Goal: Task Accomplishment & Management: Complete application form

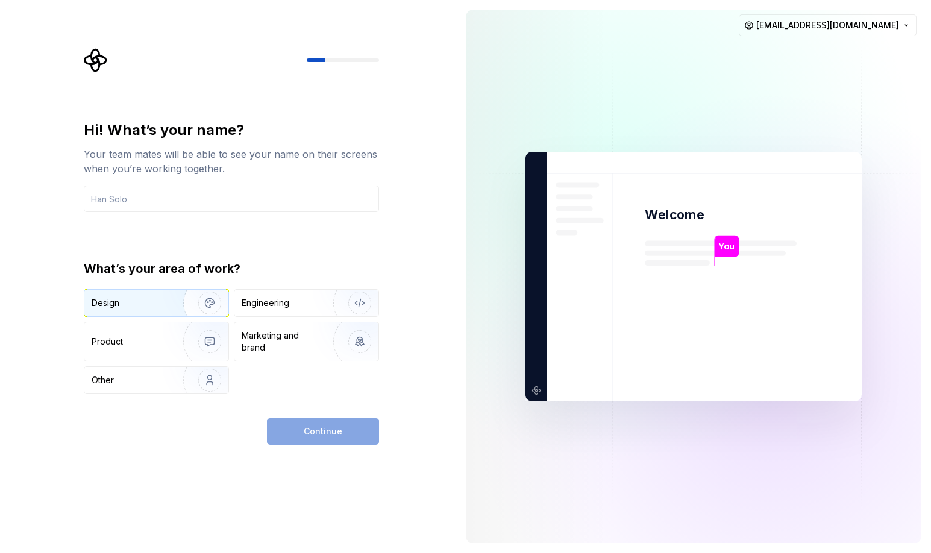
click at [143, 304] on div "Design" at bounding box center [130, 303] width 76 height 12
click at [291, 308] on div "Engineering" at bounding box center [290, 303] width 96 height 12
drag, startPoint x: 160, startPoint y: 301, endPoint x: 180, endPoint y: 362, distance: 64.0
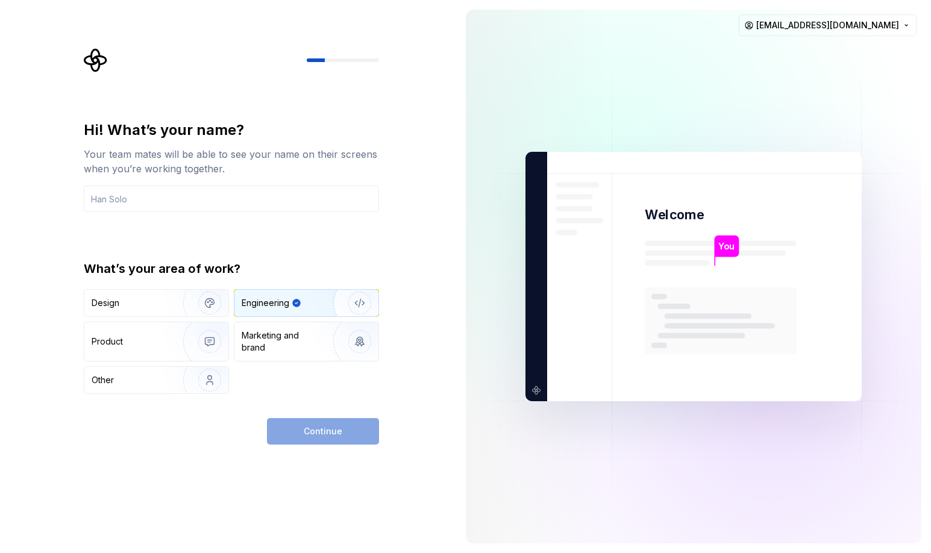
click at [159, 301] on div "Design" at bounding box center [130, 303] width 76 height 12
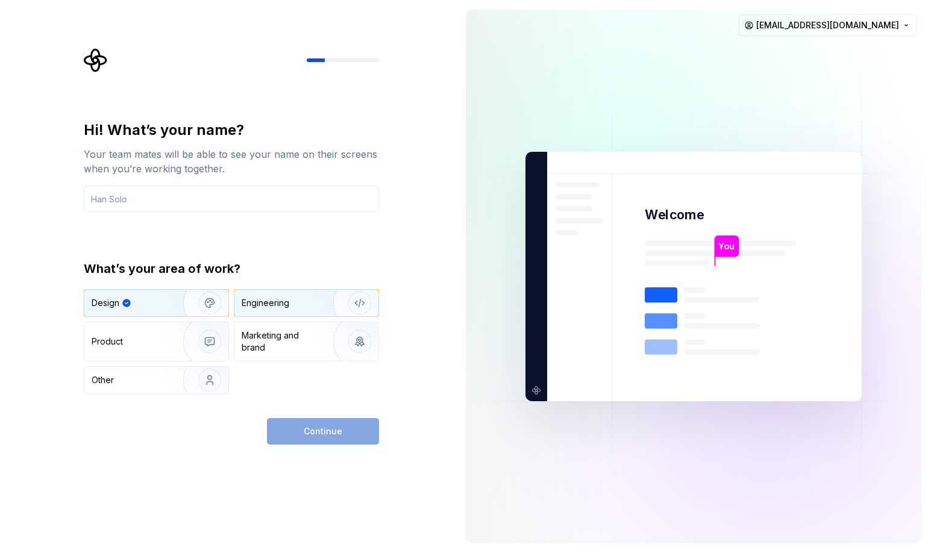
click at [276, 305] on div "Engineering" at bounding box center [266, 303] width 48 height 12
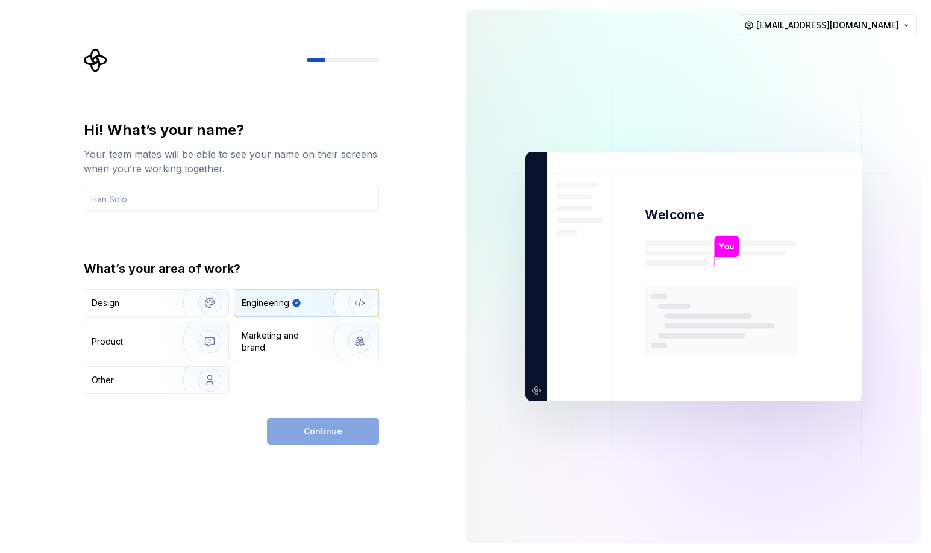
click at [141, 178] on div "Hi! What’s your name? Your team mates will be able to see your name on their sc…" at bounding box center [231, 166] width 295 height 92
click at [140, 190] on input "text" at bounding box center [231, 199] width 295 height 27
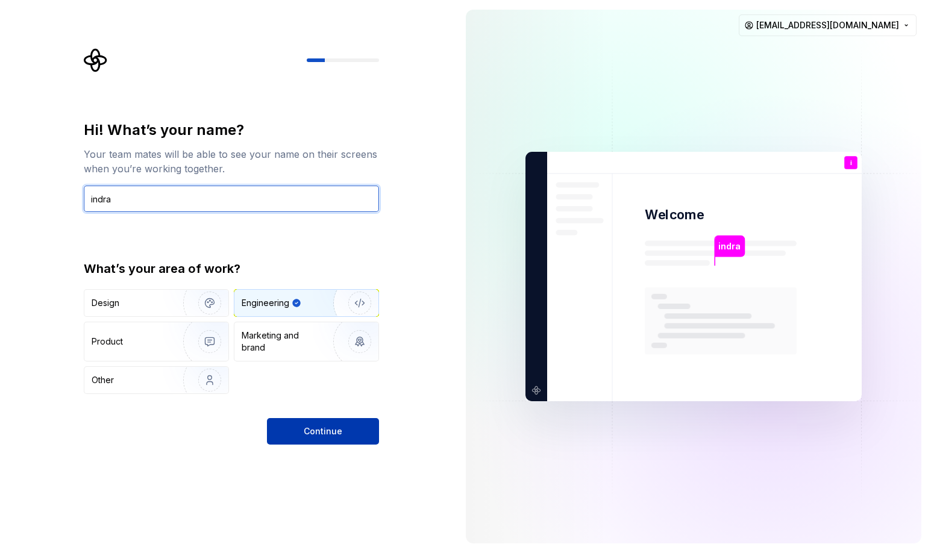
type input "indra"
click at [317, 426] on span "Continue" at bounding box center [323, 431] width 39 height 12
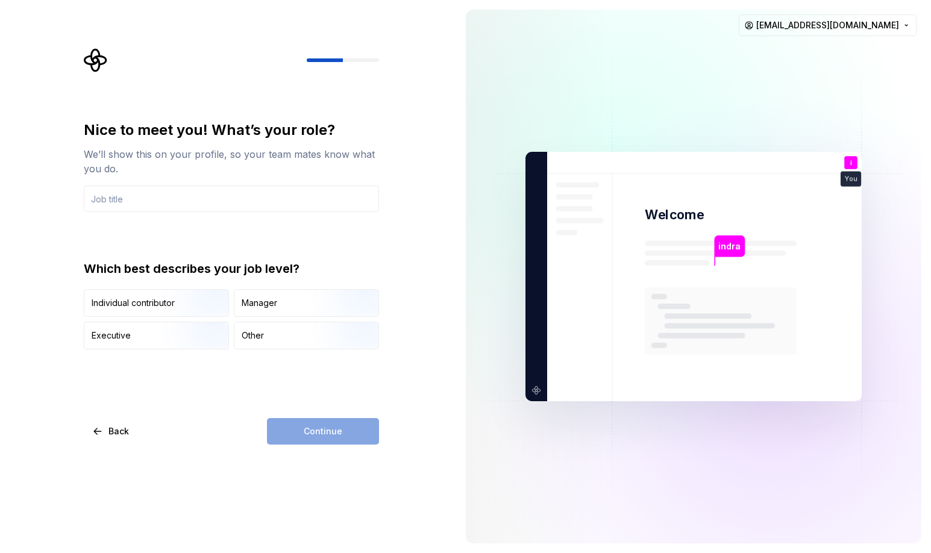
click at [102, 152] on div "We’ll show this on your profile, so your team mates know what you do." at bounding box center [231, 161] width 295 height 29
click at [306, 151] on div "We’ll show this on your profile, so your team mates know what you do." at bounding box center [231, 161] width 295 height 29
click at [305, 151] on div "We’ll show this on your profile, so your team mates know what you do." at bounding box center [231, 161] width 295 height 29
click at [305, 153] on div "We’ll show this on your profile, so your team mates know what you do." at bounding box center [231, 161] width 295 height 29
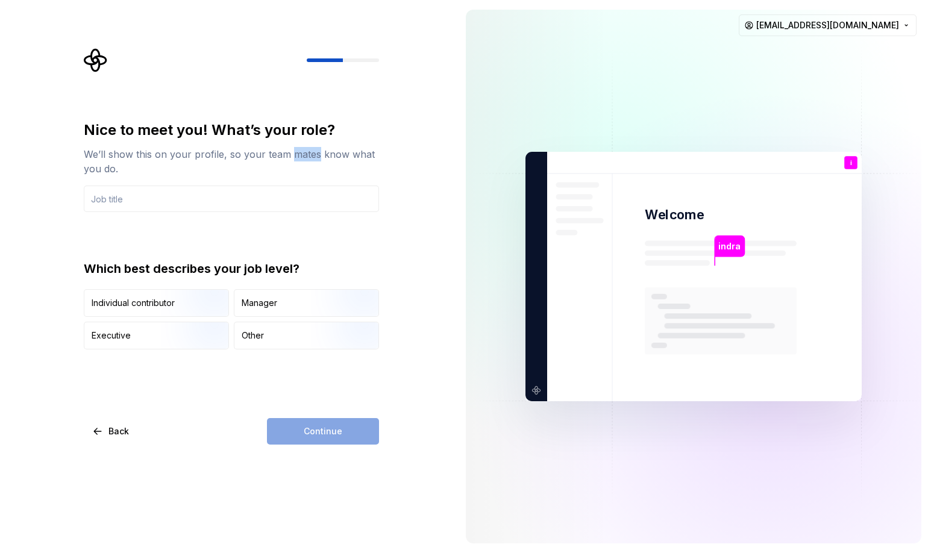
click at [305, 153] on div "We’ll show this on your profile, so your team mates know what you do." at bounding box center [231, 161] width 295 height 29
click at [307, 157] on div "We’ll show this on your profile, so your team mates know what you do." at bounding box center [231, 161] width 295 height 29
drag, startPoint x: 86, startPoint y: 151, endPoint x: 114, endPoint y: 163, distance: 31.0
click at [125, 171] on div "We’ll show this on your profile, so your team mates know what you do." at bounding box center [231, 161] width 295 height 29
click at [231, 192] on input "text" at bounding box center [231, 199] width 295 height 27
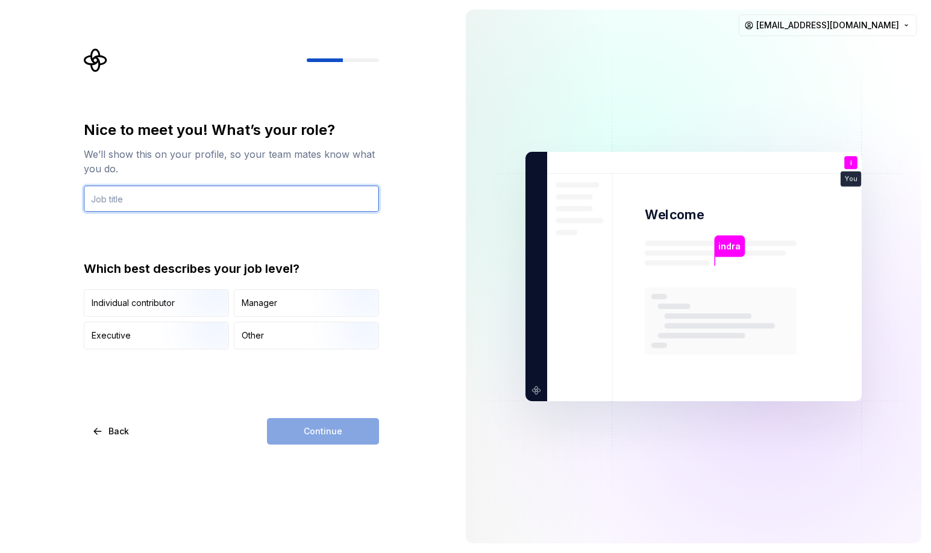
type input "Ui/Ux Designer"
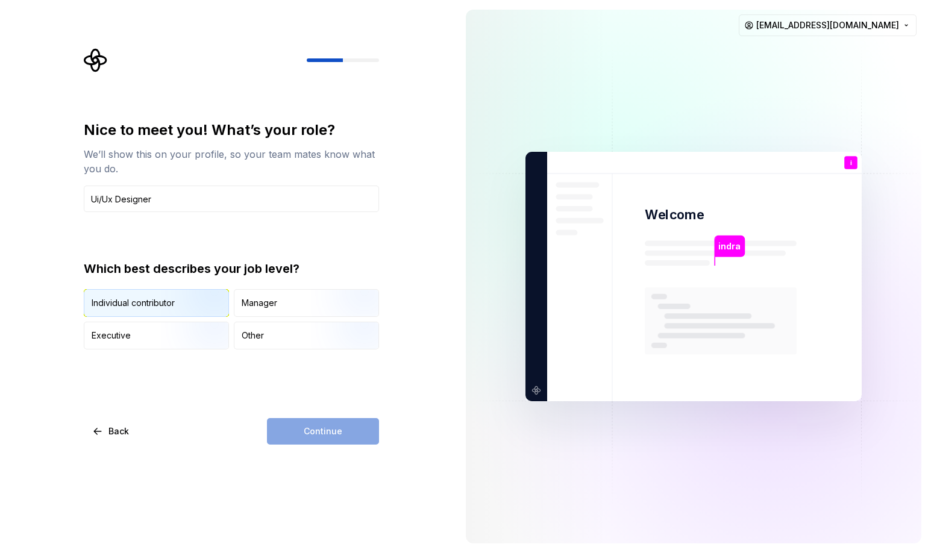
click at [192, 301] on img "button" at bounding box center [199, 318] width 77 height 81
click at [322, 429] on span "Continue" at bounding box center [323, 431] width 39 height 12
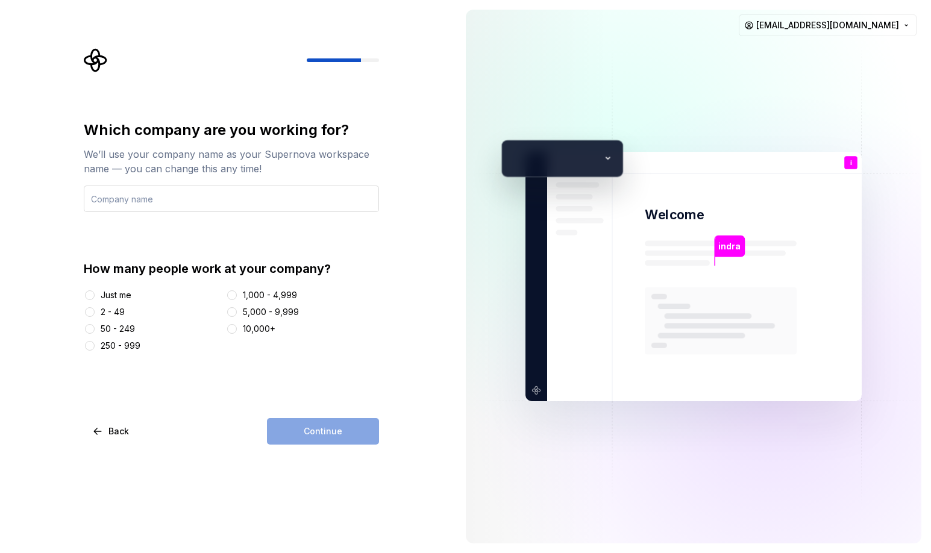
click at [205, 201] on input "text" at bounding box center [231, 199] width 295 height 27
click at [115, 296] on div "Just me" at bounding box center [116, 295] width 31 height 12
click at [95, 296] on button "Just me" at bounding box center [90, 295] width 10 height 10
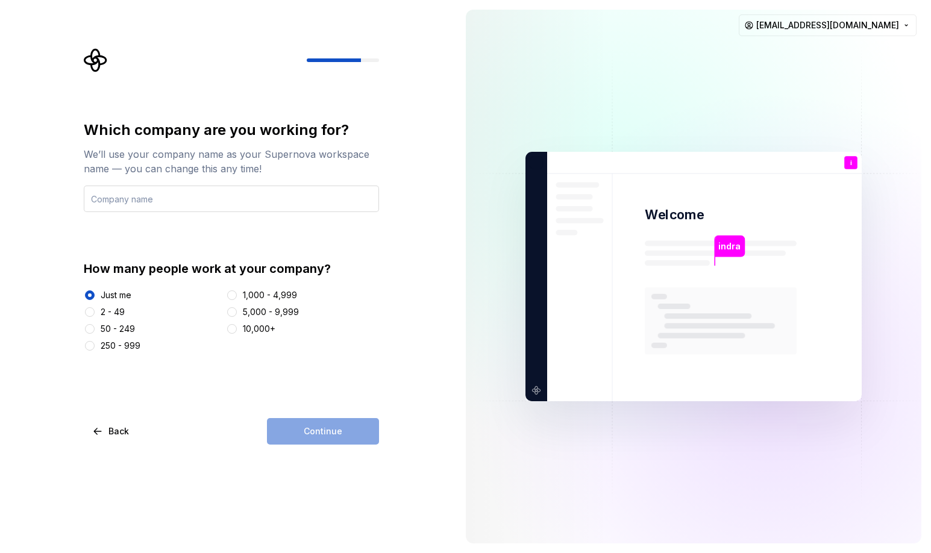
click at [188, 201] on input "text" at bounding box center [231, 199] width 295 height 27
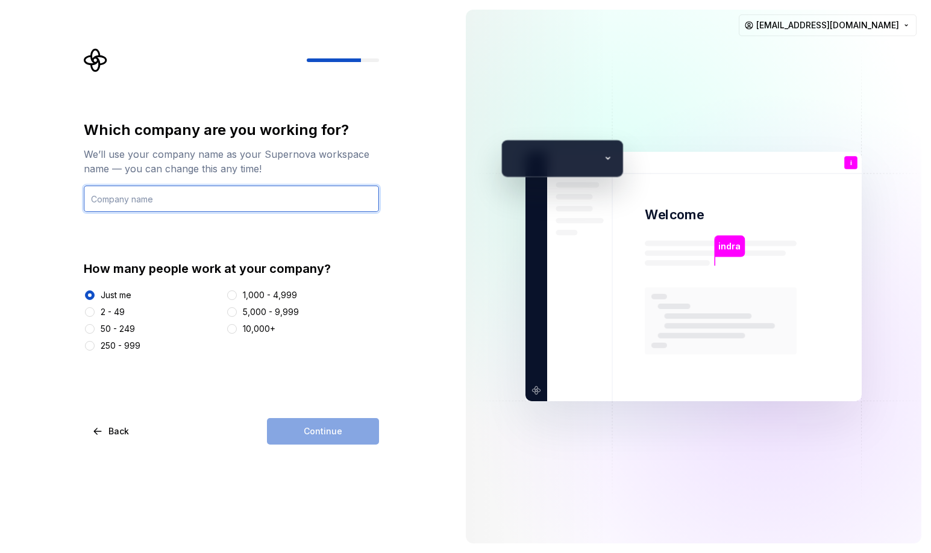
click at [170, 201] on input "text" at bounding box center [231, 199] width 295 height 27
type input "Pixelblend"
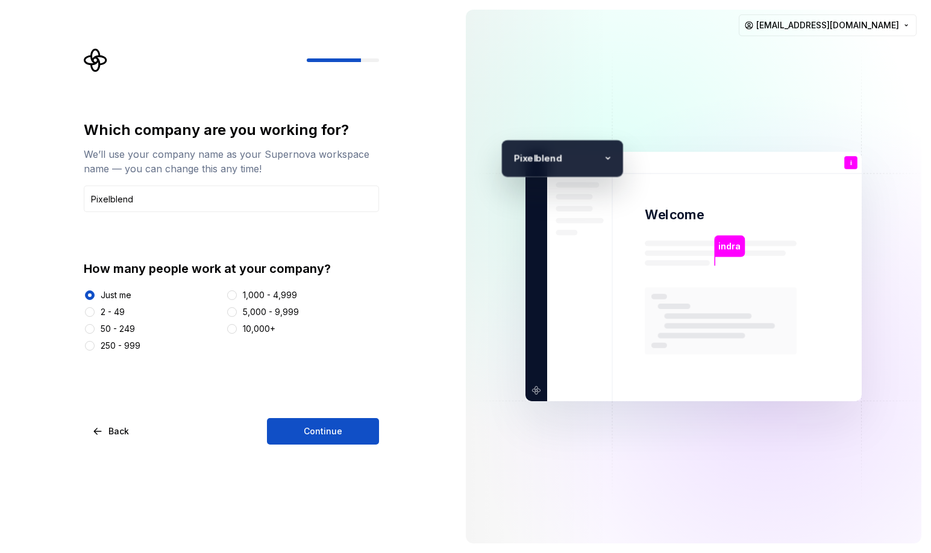
click at [317, 435] on span "Continue" at bounding box center [323, 431] width 39 height 12
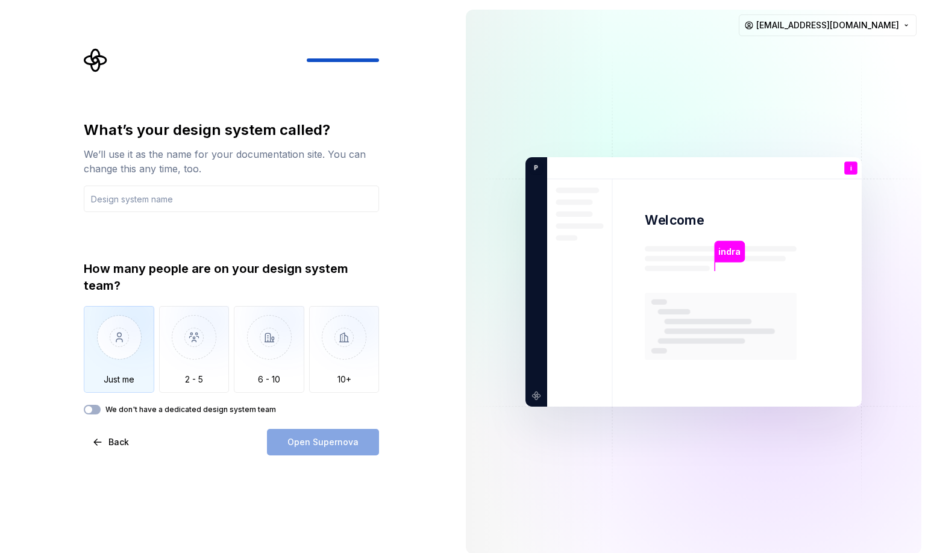
click at [102, 355] on img "button" at bounding box center [119, 346] width 70 height 81
click at [176, 206] on input "text" at bounding box center [231, 199] width 295 height 27
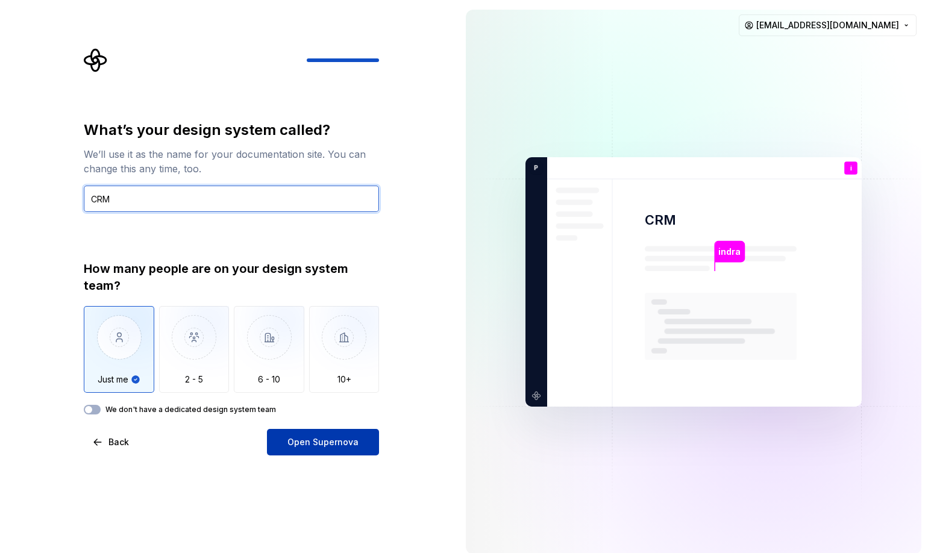
type input "CRM"
click at [292, 442] on span "Open Supernova" at bounding box center [322, 442] width 71 height 12
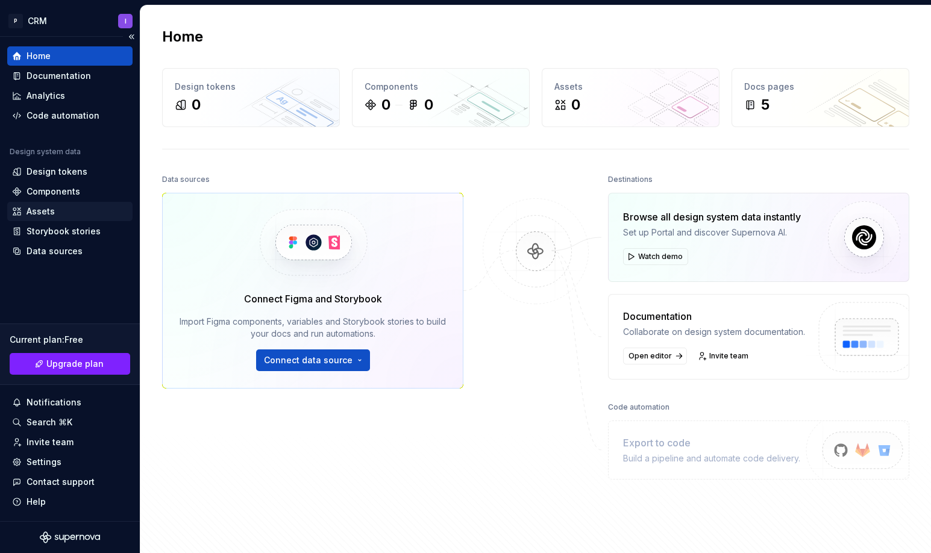
click at [52, 211] on div "Assets" at bounding box center [41, 211] width 28 height 12
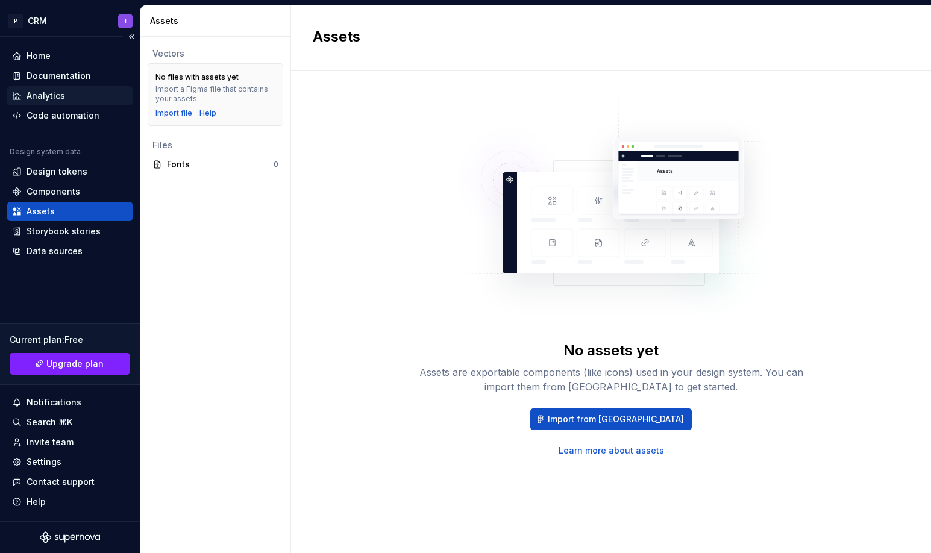
click at [69, 96] on div "Analytics" at bounding box center [70, 96] width 116 height 12
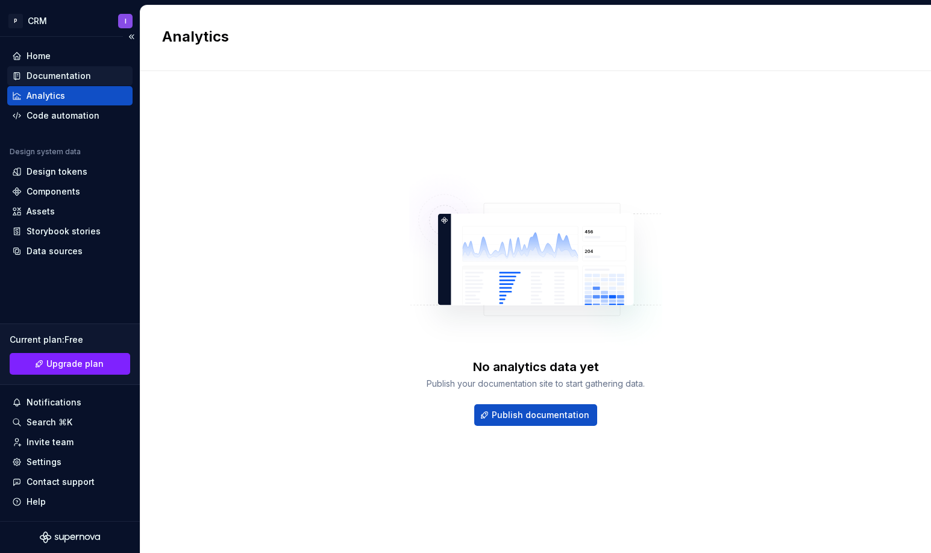
click at [51, 75] on div "Documentation" at bounding box center [59, 76] width 64 height 12
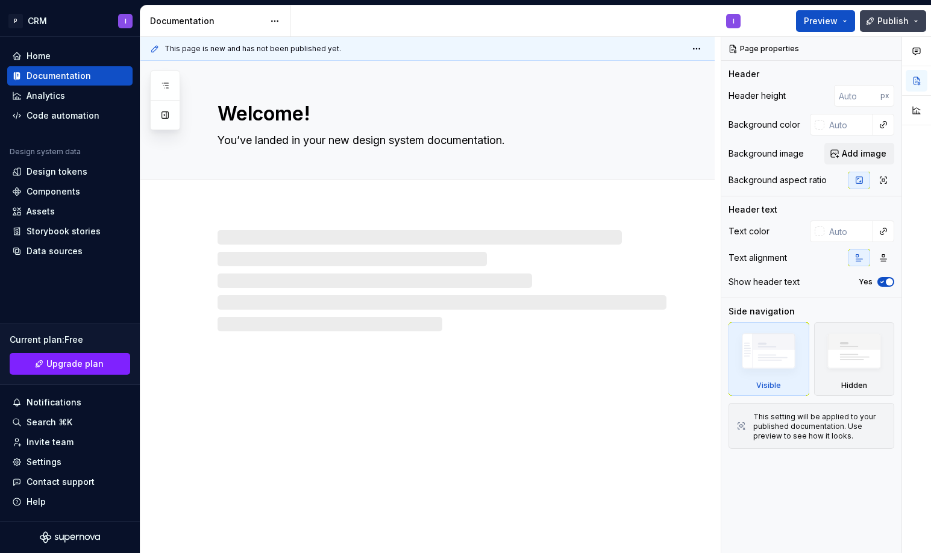
click at [913, 25] on button "Publish" at bounding box center [893, 21] width 66 height 22
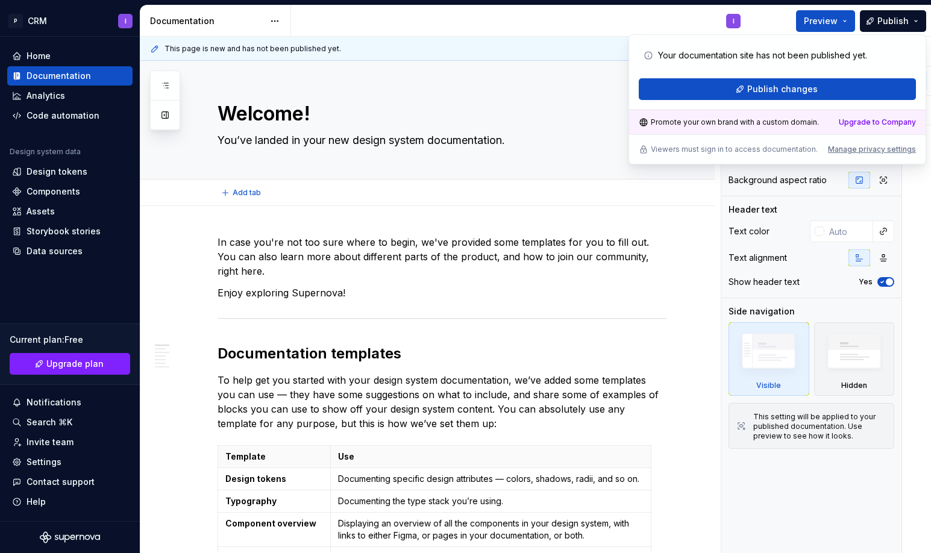
type textarea "*"
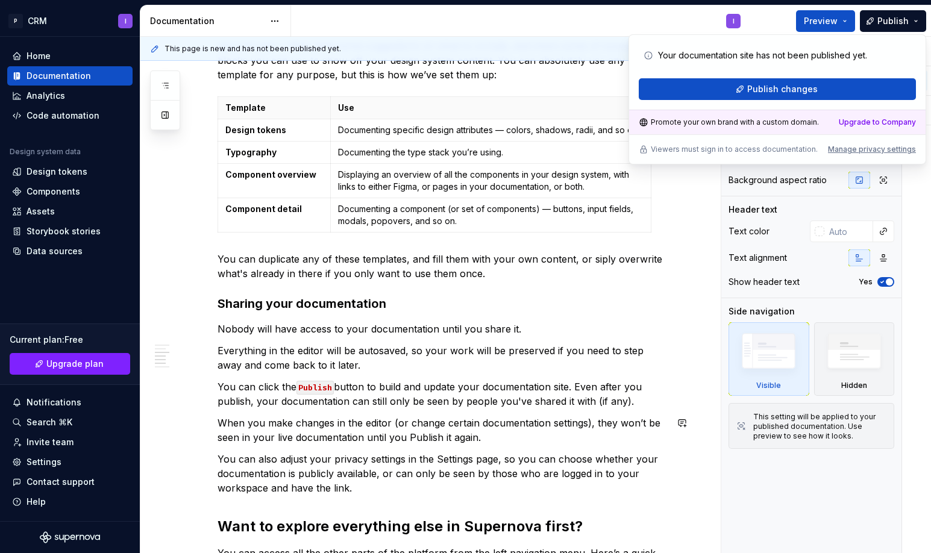
scroll to position [127, 0]
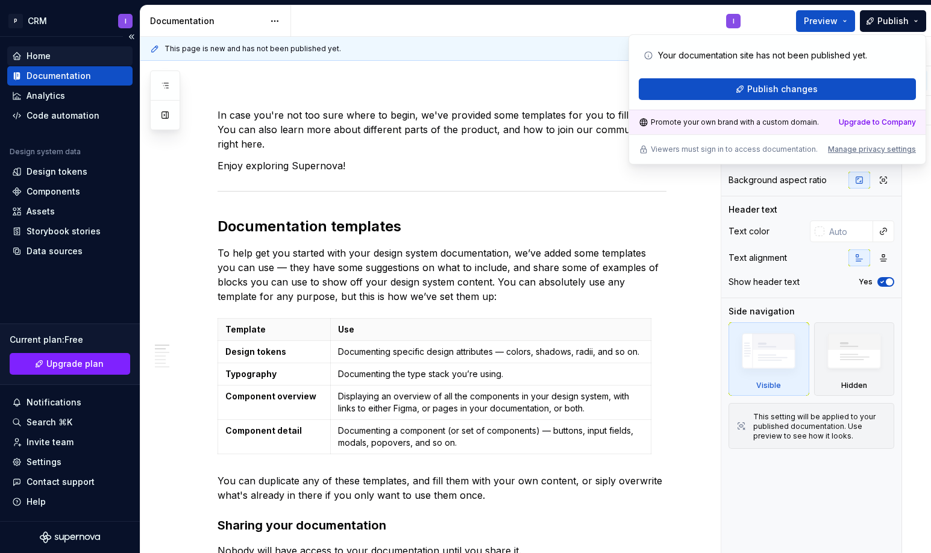
click at [70, 53] on div "Home" at bounding box center [70, 56] width 116 height 12
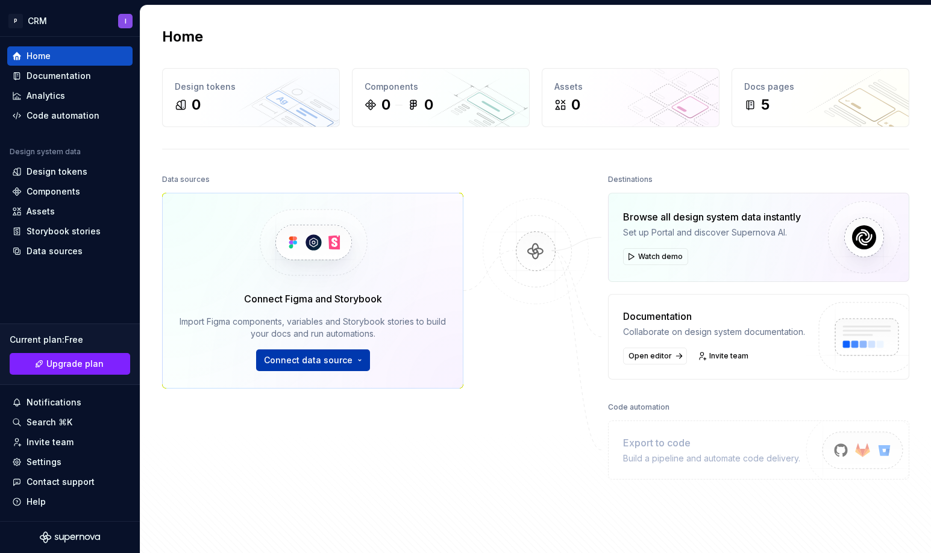
click at [311, 360] on span "Connect data source" at bounding box center [308, 360] width 89 height 12
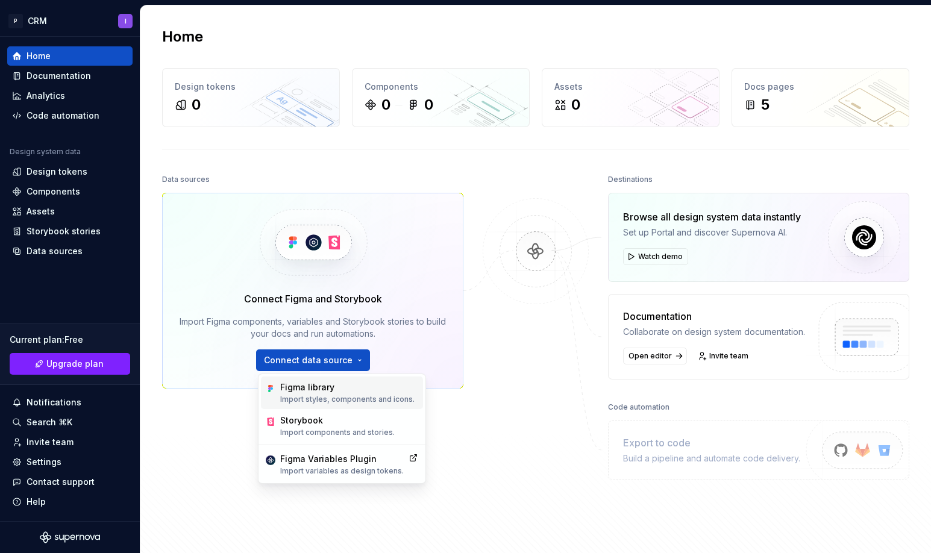
click at [311, 398] on p "Import styles, components and icons." at bounding box center [347, 400] width 134 height 10
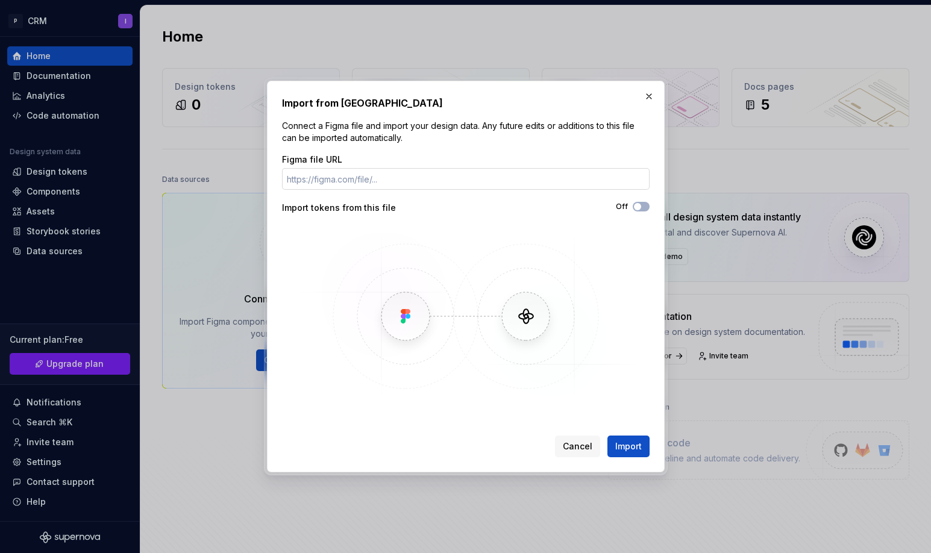
click at [386, 173] on input "Figma file URL" at bounding box center [465, 179] width 367 height 22
click at [655, 92] on button "button" at bounding box center [648, 96] width 17 height 17
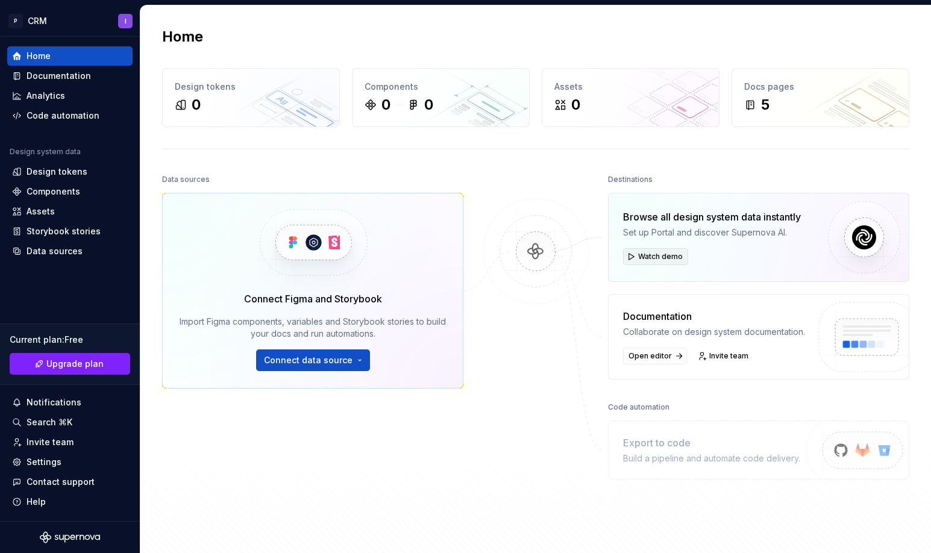
click at [648, 260] on span "Watch demo" at bounding box center [660, 257] width 45 height 10
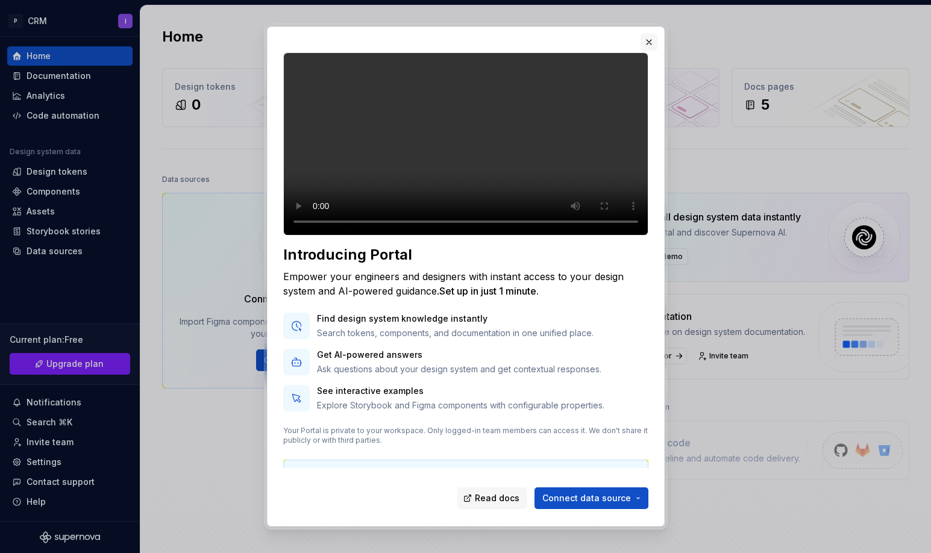
click at [645, 39] on button "button" at bounding box center [648, 42] width 17 height 17
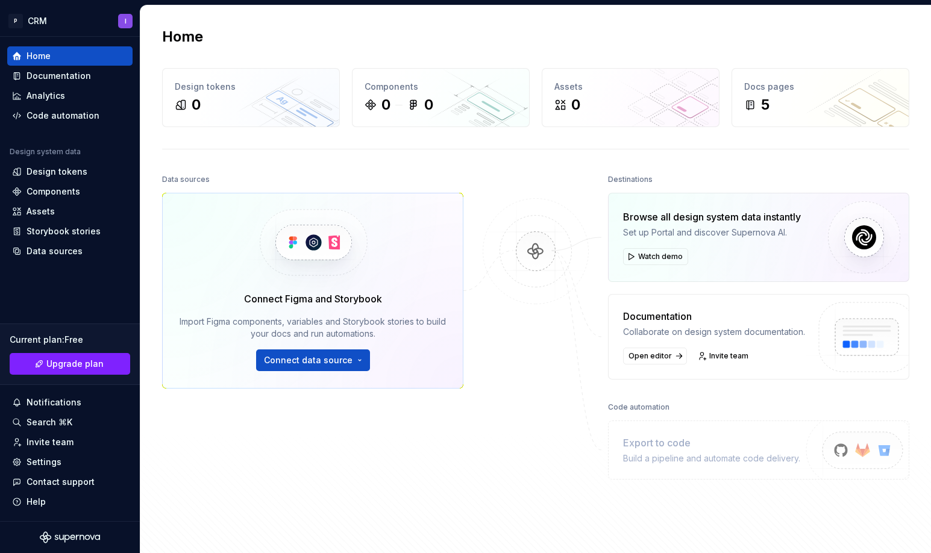
scroll to position [123, 0]
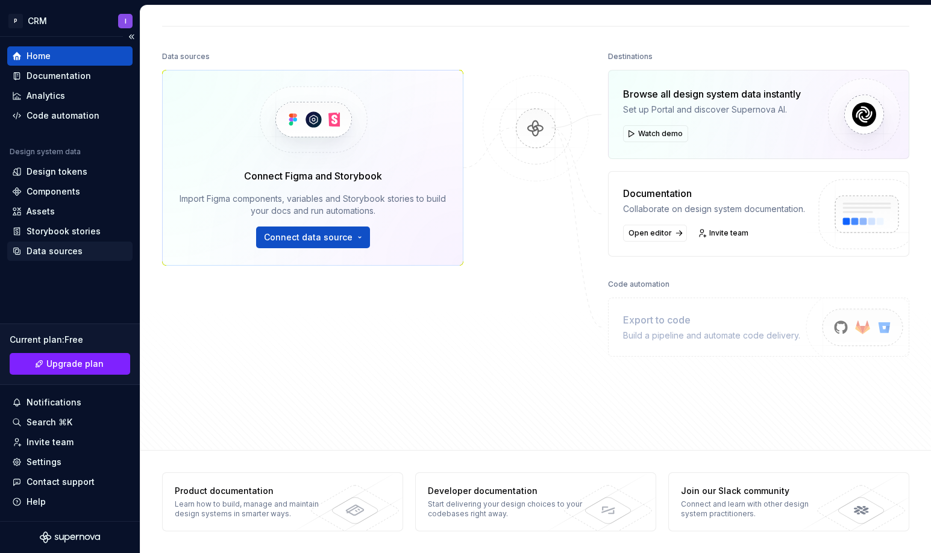
click at [78, 248] on div "Data sources" at bounding box center [55, 251] width 56 height 12
click at [68, 214] on div "Assets" at bounding box center [70, 211] width 116 height 12
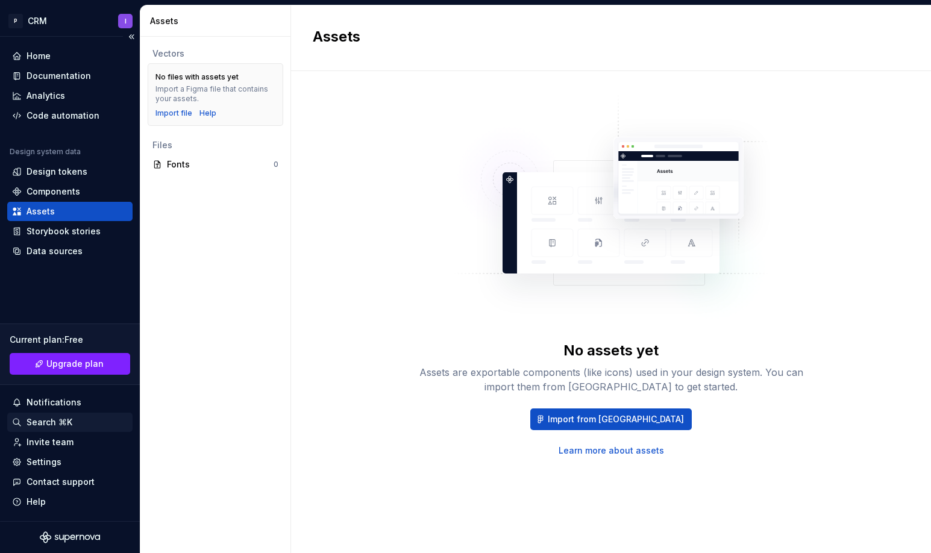
click at [52, 424] on div "Search ⌘K" at bounding box center [50, 422] width 46 height 12
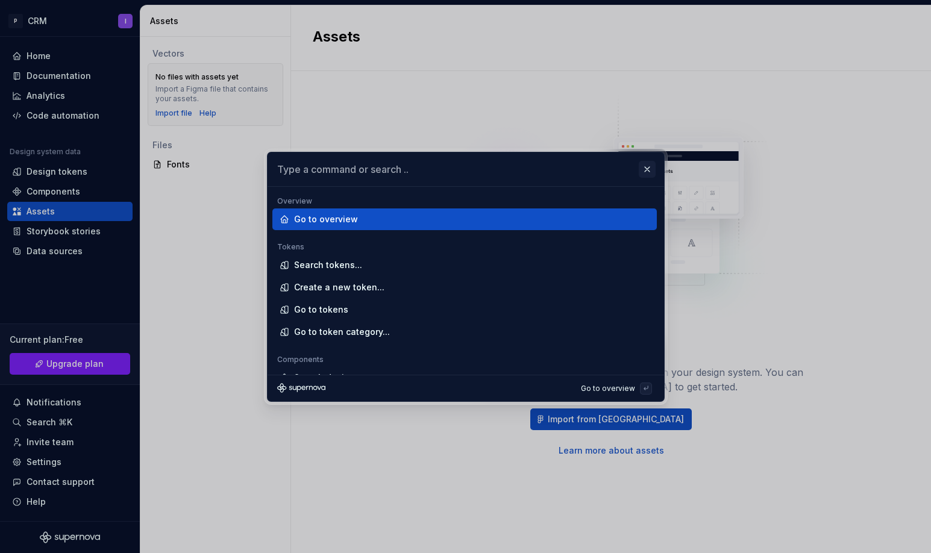
click at [646, 172] on button "button" at bounding box center [647, 169] width 17 height 17
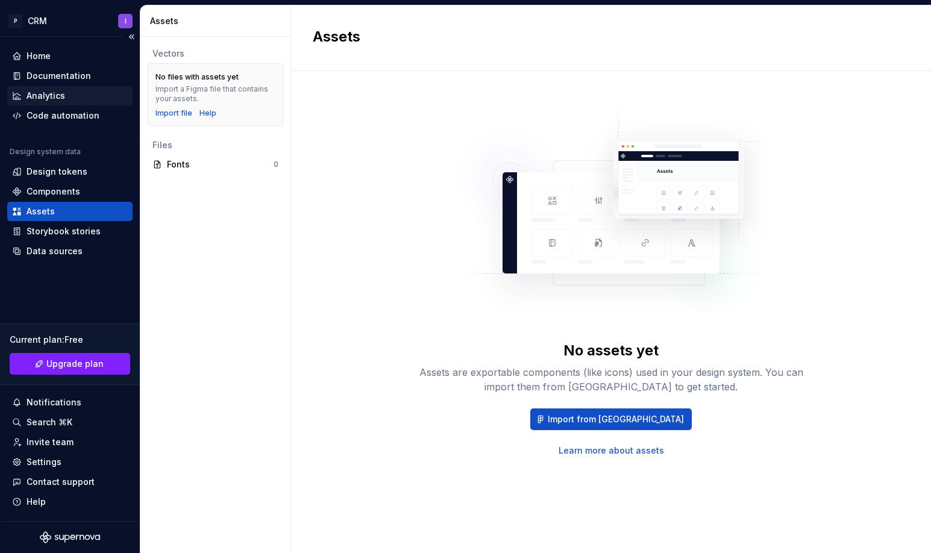
click at [91, 102] on div "Analytics" at bounding box center [69, 95] width 125 height 19
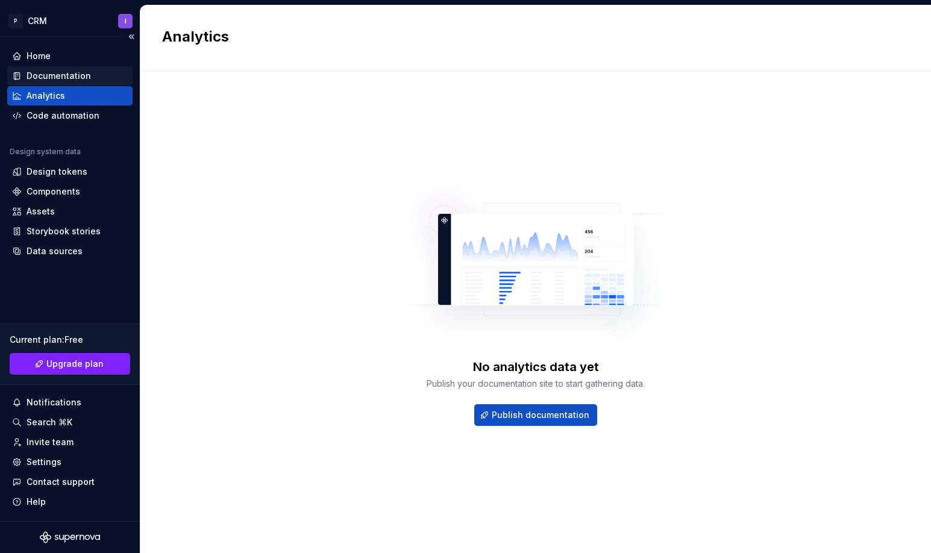
click at [78, 73] on div "Documentation" at bounding box center [59, 76] width 64 height 12
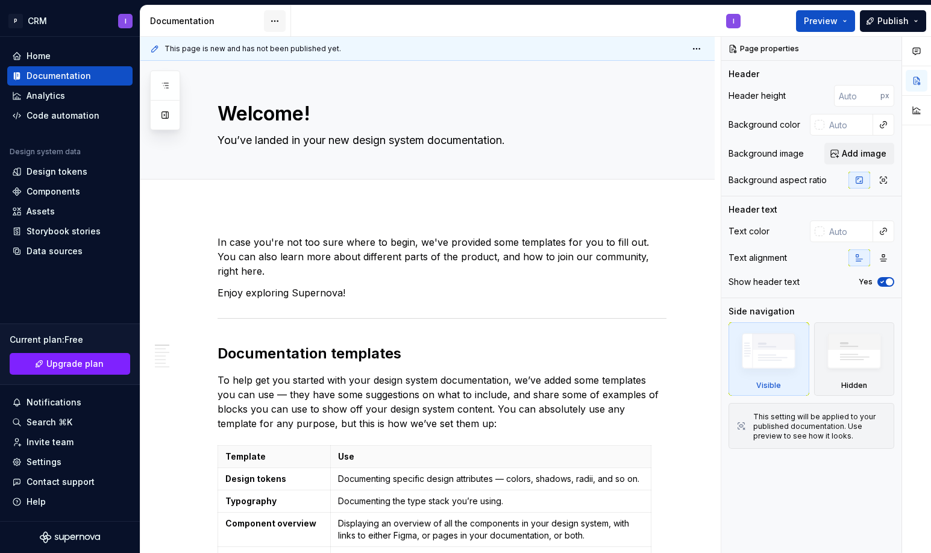
click at [281, 17] on html "P CRM I Home Documentation Analytics Code automation Design system data Design …" at bounding box center [465, 276] width 931 height 553
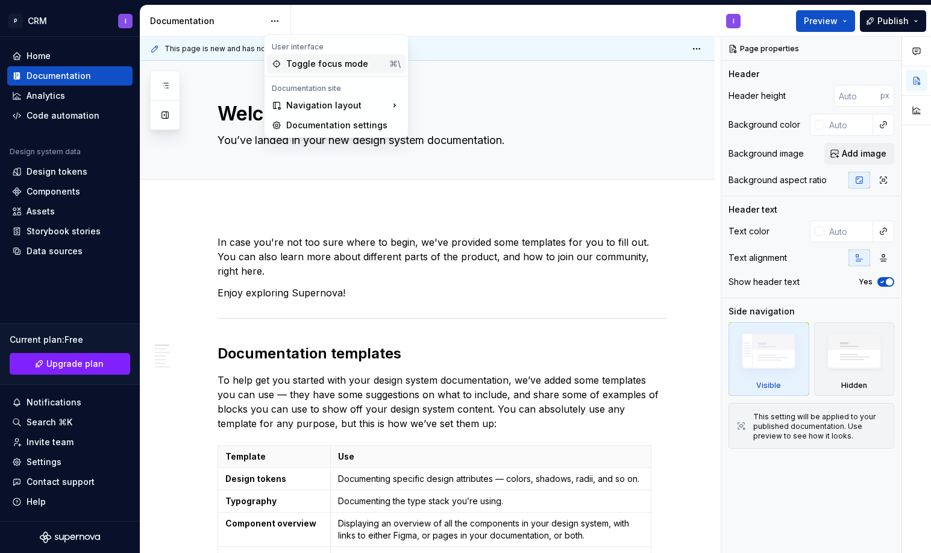
click at [302, 63] on div "Toggle focus mode" at bounding box center [335, 64] width 98 height 12
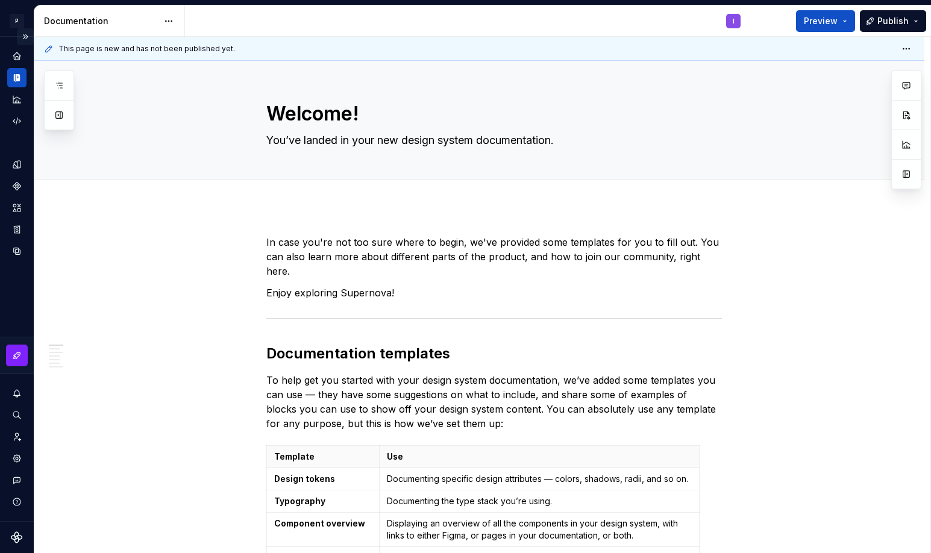
click at [23, 35] on button "Expand sidebar" at bounding box center [25, 36] width 17 height 17
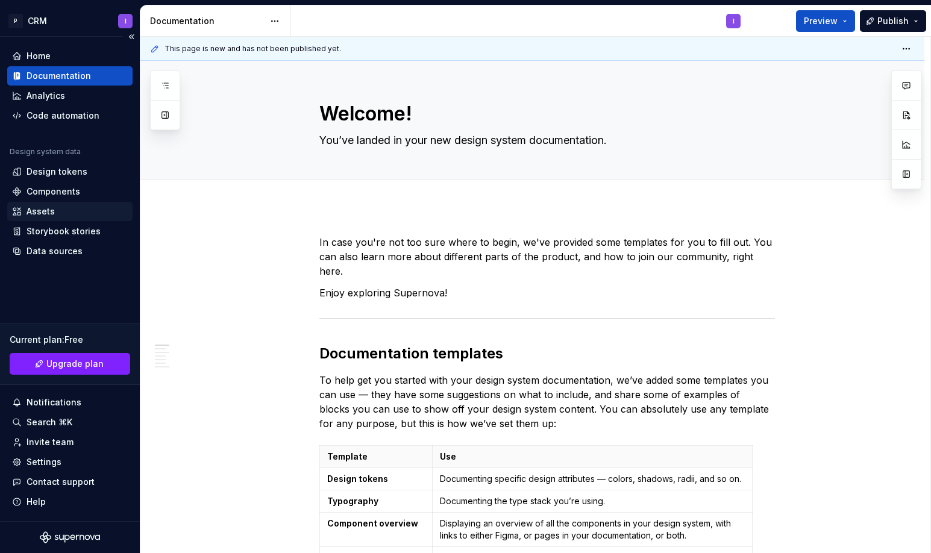
click at [49, 208] on div "Assets" at bounding box center [41, 211] width 28 height 12
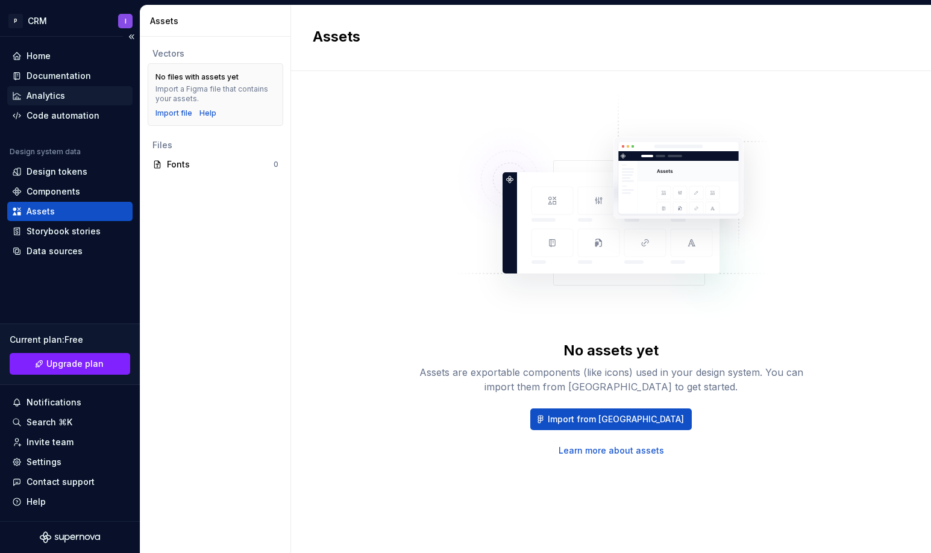
click at [54, 97] on div "Analytics" at bounding box center [46, 96] width 39 height 12
click at [55, 77] on div "Documentation" at bounding box center [59, 76] width 64 height 12
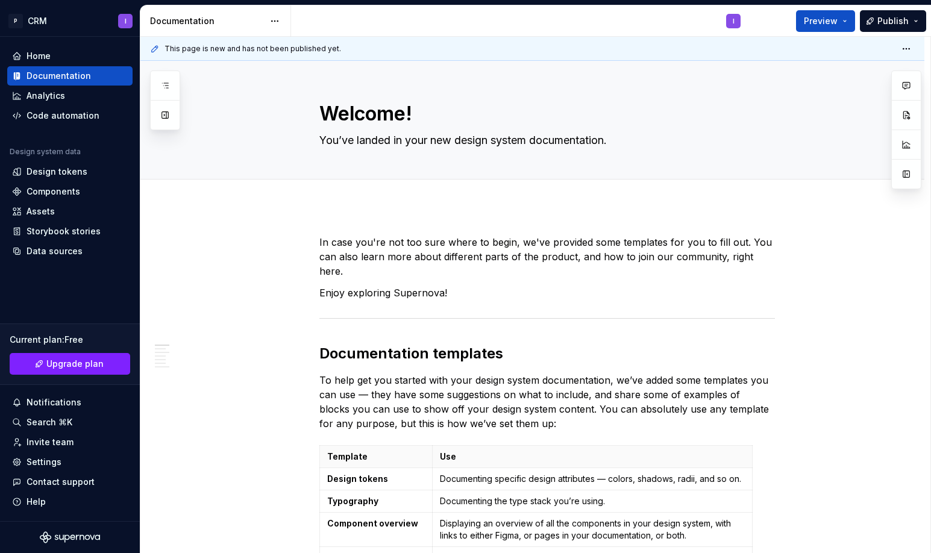
type textarea "*"
